Goal: Task Accomplishment & Management: Manage account settings

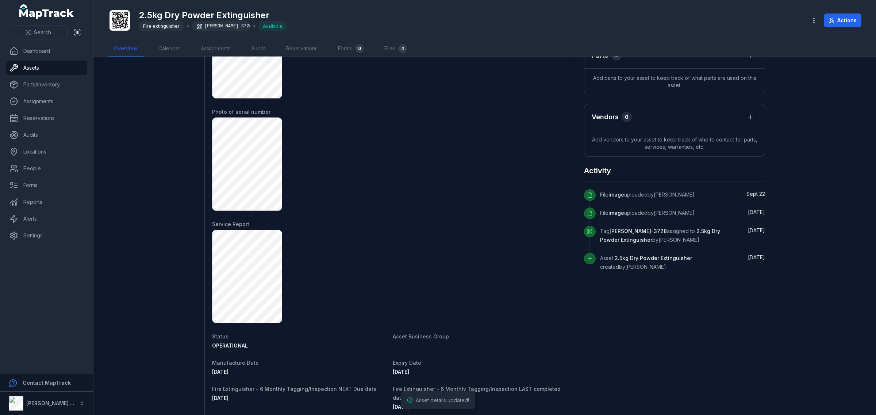
scroll to position [319, 0]
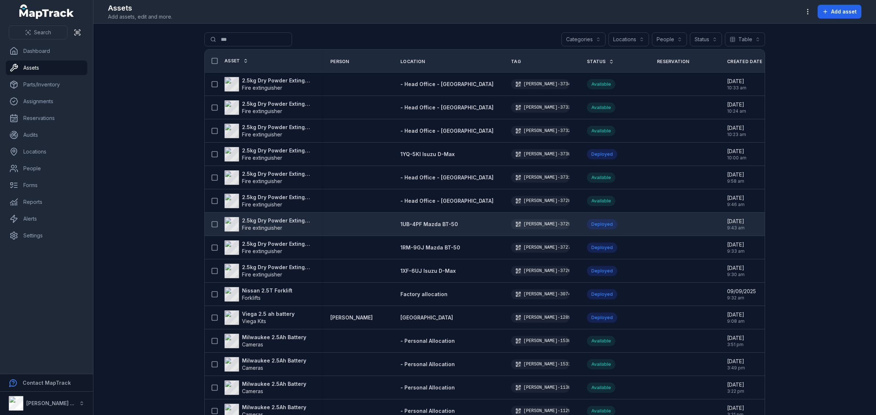
click at [437, 225] on span "1UB-4PF Mazda BT-50" at bounding box center [429, 224] width 58 height 6
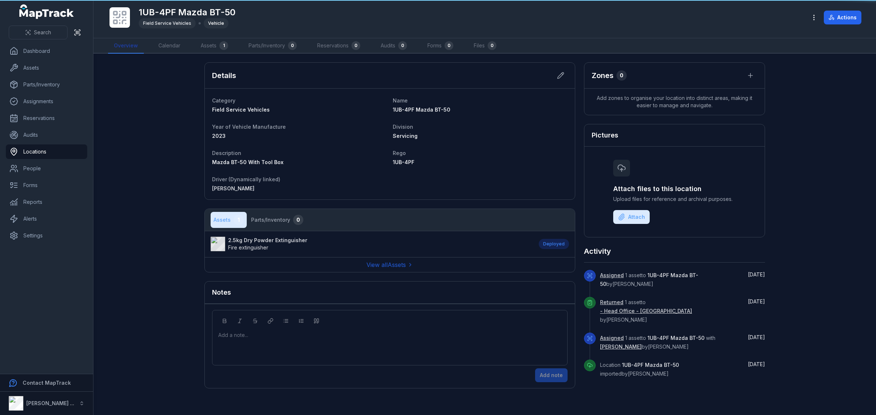
drag, startPoint x: 136, startPoint y: 44, endPoint x: 72, endPoint y: 6, distance: 74.2
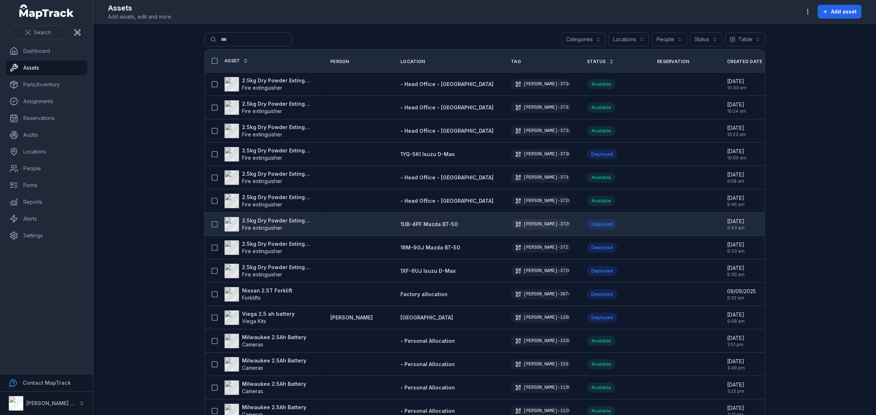
click at [286, 224] on strong "2.5kg Dry Powder Extinguisher" at bounding box center [277, 220] width 71 height 7
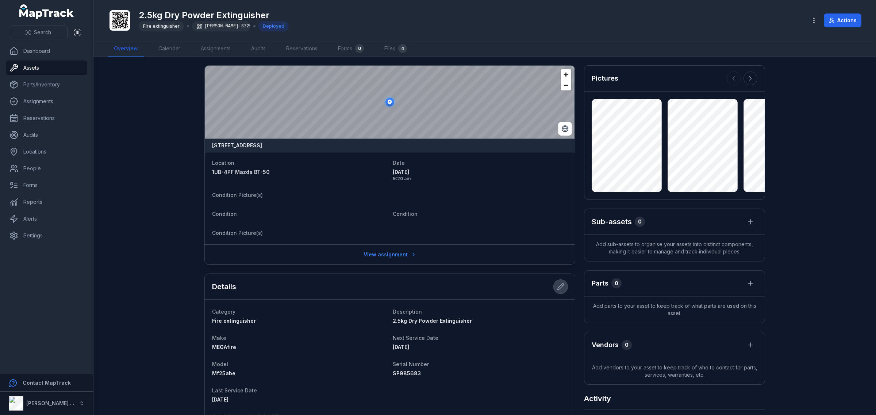
click at [555, 292] on button at bounding box center [561, 287] width 14 height 14
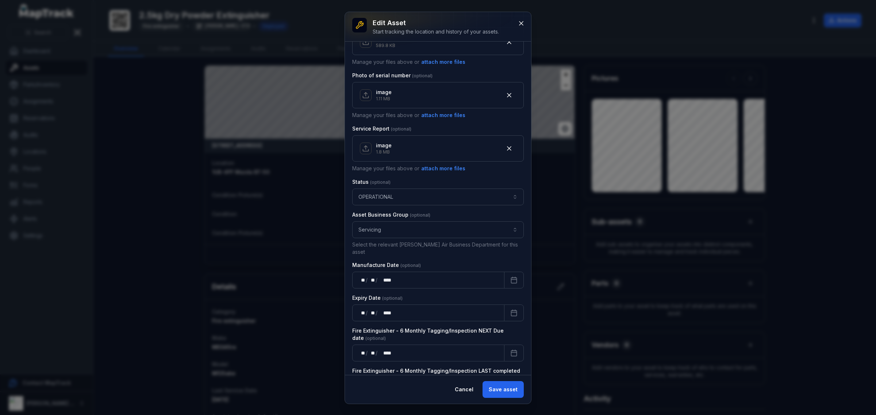
scroll to position [371, 0]
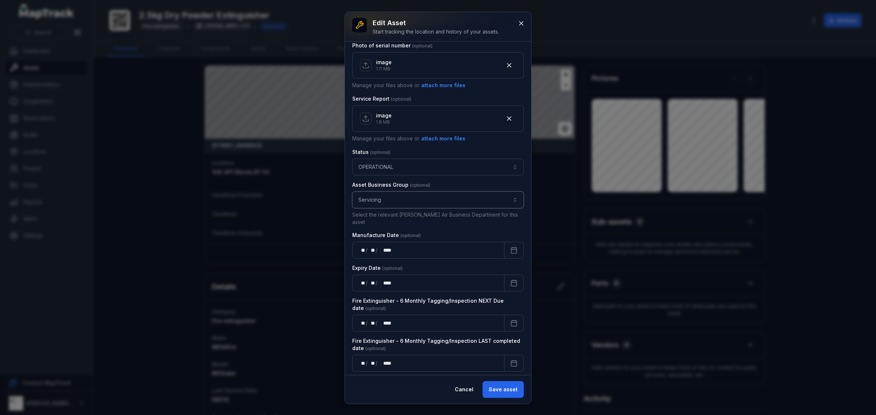
click at [402, 206] on button "Servicing *********" at bounding box center [438, 200] width 172 height 17
click at [400, 249] on div "Servicing" at bounding box center [434, 249] width 149 height 7
click at [509, 391] on button "Save asset" at bounding box center [503, 389] width 41 height 17
